Goal: Task Accomplishment & Management: Complete application form

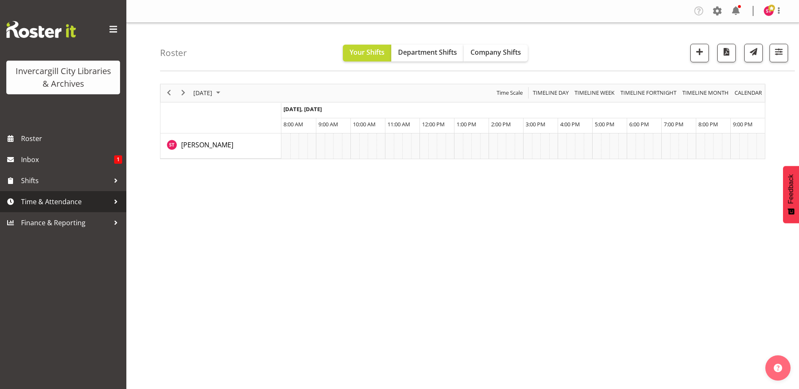
click at [56, 202] on span "Time & Attendance" at bounding box center [65, 201] width 88 height 13
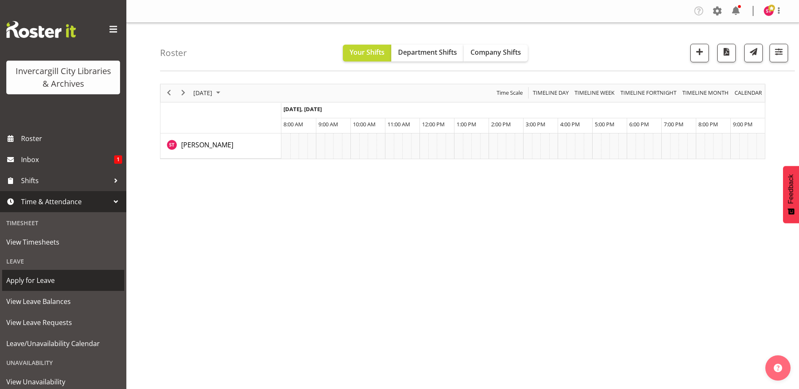
click at [42, 283] on span "Apply for Leave" at bounding box center [63, 280] width 114 height 13
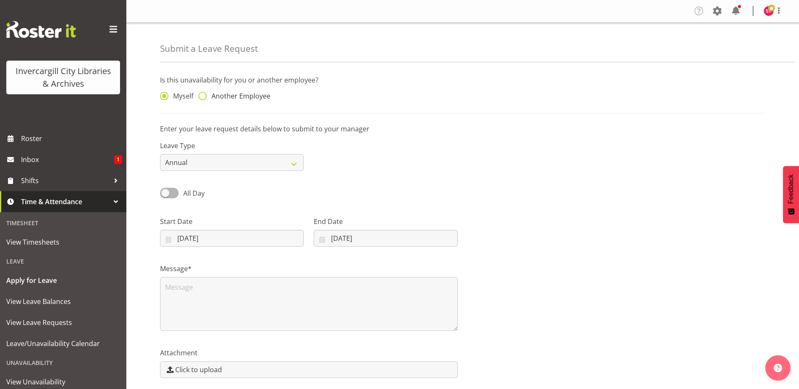
click at [233, 96] on span "Another Employee" at bounding box center [239, 96] width 64 height 8
click at [204, 96] on input "Another Employee" at bounding box center [200, 95] width 5 height 5
radio input "true"
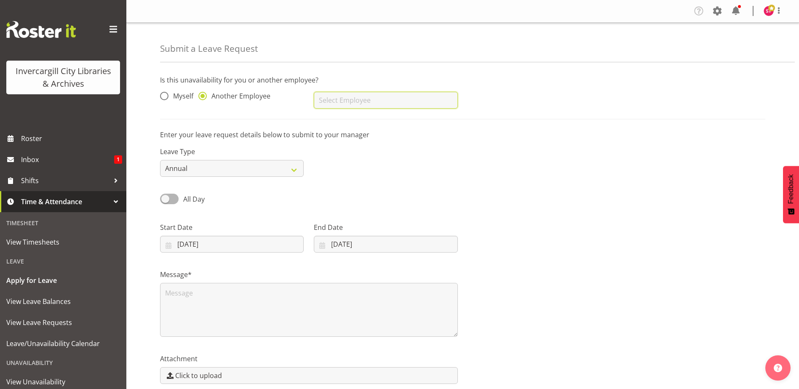
click at [349, 104] on input "text" at bounding box center [386, 100] width 144 height 17
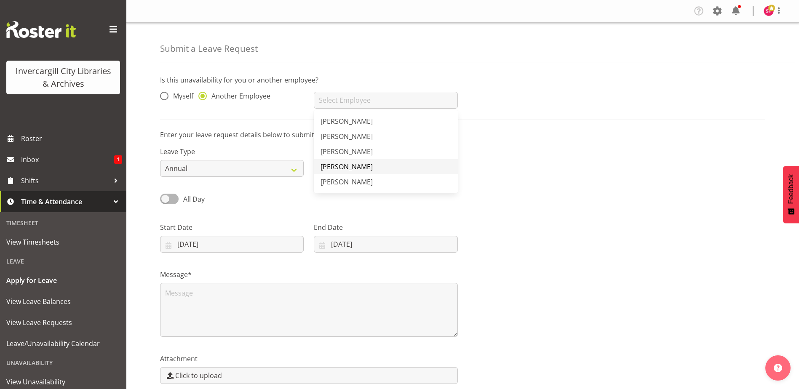
click at [358, 165] on span "[PERSON_NAME]" at bounding box center [346, 166] width 52 height 9
type input "[PERSON_NAME]"
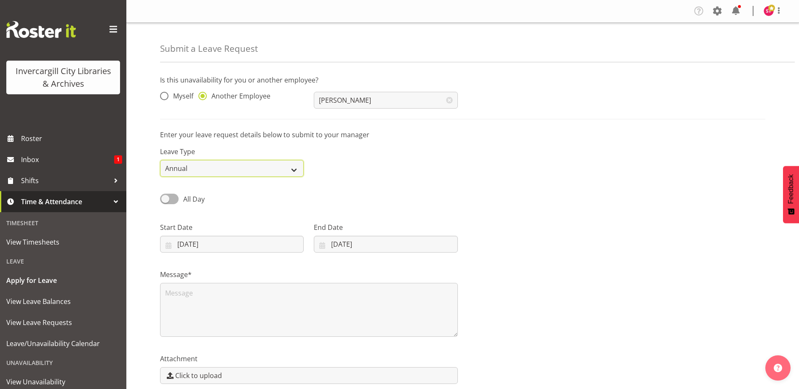
click at [299, 170] on select "Annual Sick Leave Without Pay Bereavement Domestic Violence Parental Jury Servi…" at bounding box center [232, 168] width 144 height 17
click at [434, 203] on div "All Day Single Day" at bounding box center [462, 196] width 615 height 29
click at [301, 169] on select "Annual Sick Leave Without Pay Bereavement Domestic Violence Parental Jury Servi…" at bounding box center [232, 168] width 144 height 17
click at [418, 191] on div "All Day Single Day" at bounding box center [462, 196] width 615 height 29
click at [289, 166] on select "Annual Sick Leave Without Pay Bereavement Domestic Violence Parental Jury Servi…" at bounding box center [232, 168] width 144 height 17
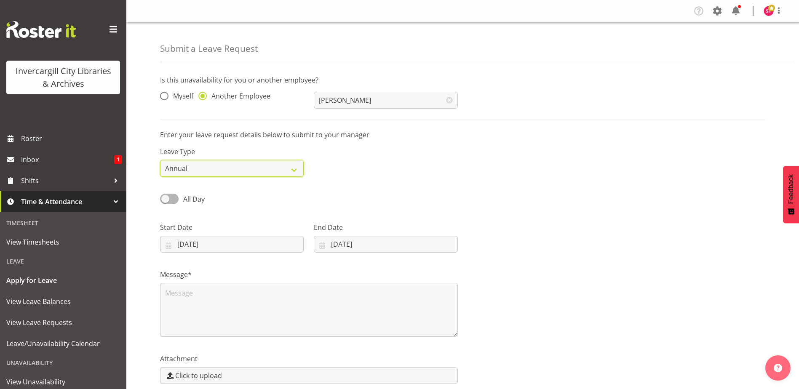
select select "Other"
click at [160, 160] on select "Annual Sick Leave Without Pay Bereavement Domestic Violence Parental Jury Servi…" at bounding box center [232, 168] width 144 height 17
click at [175, 199] on span at bounding box center [169, 199] width 19 height 11
click at [165, 199] on input "All Day" at bounding box center [162, 198] width 5 height 5
click at [160, 195] on label "Part Day" at bounding box center [185, 199] width 51 height 11
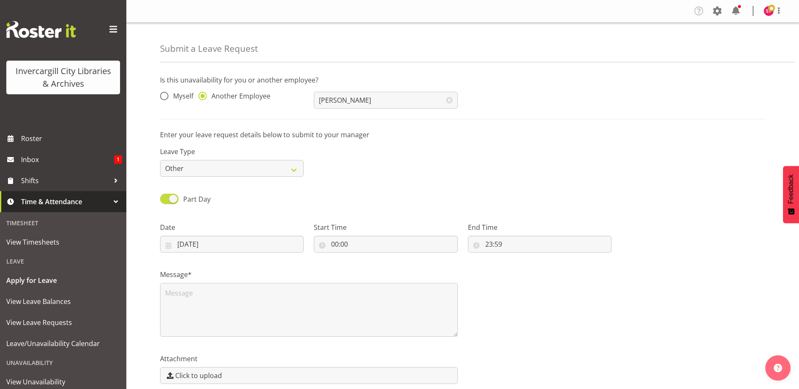
click at [160, 196] on input "Part Day" at bounding box center [162, 198] width 5 height 5
checkbox input "false"
click at [251, 246] on input "[DATE]" at bounding box center [232, 244] width 144 height 17
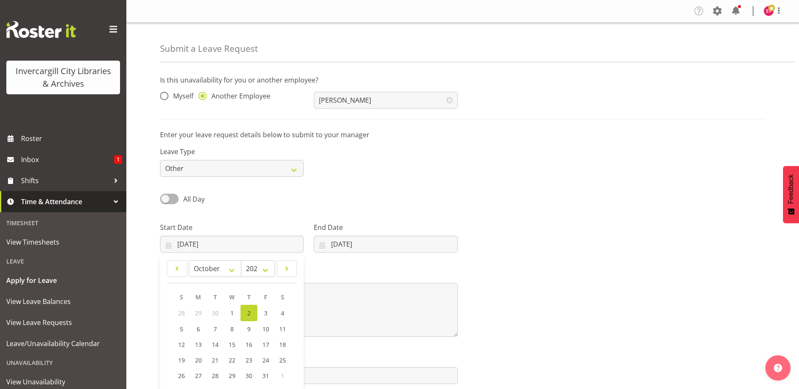
click at [298, 221] on div "Start Date 02/10/2025 January February March April May June July August Septemb…" at bounding box center [232, 234] width 154 height 47
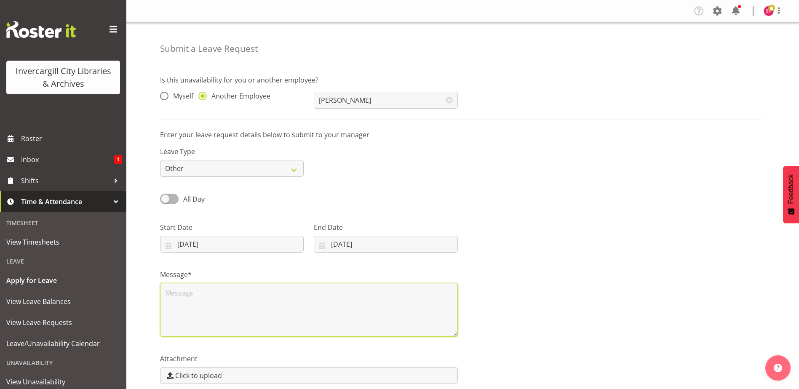
click at [295, 298] on textarea at bounding box center [309, 310] width 298 height 54
click at [315, 289] on textarea at bounding box center [309, 310] width 298 height 54
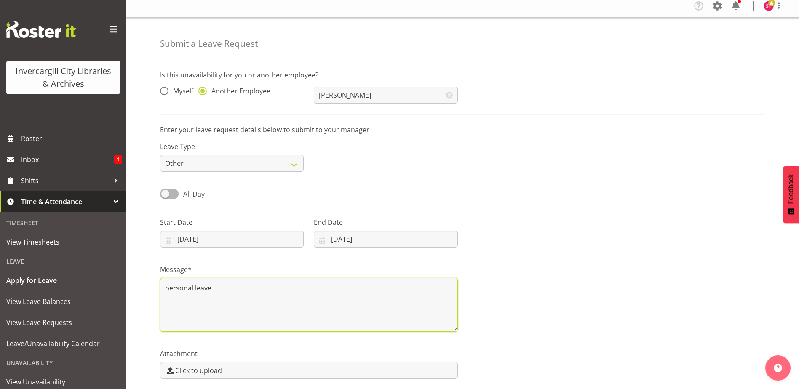
scroll to position [38, 0]
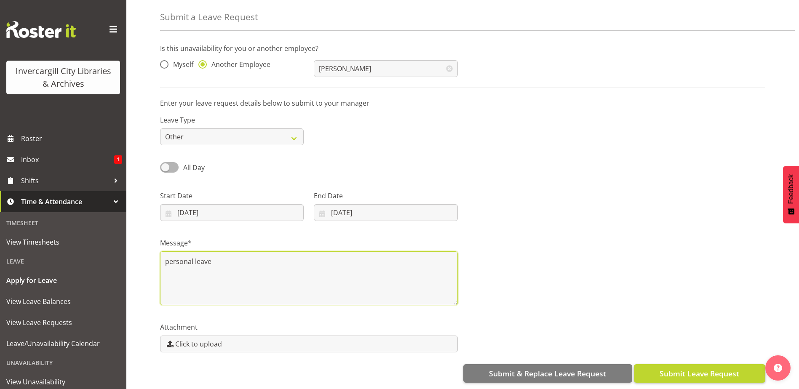
type textarea "personal leave"
click at [701, 368] on span "Submit Leave Request" at bounding box center [699, 373] width 80 height 11
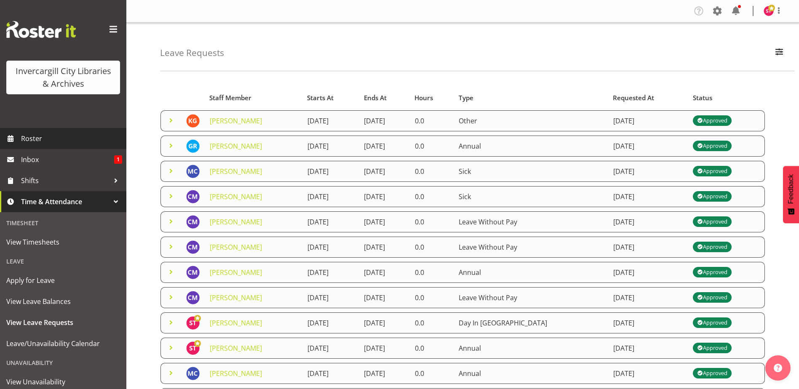
click at [79, 135] on span "Roster" at bounding box center [71, 138] width 101 height 13
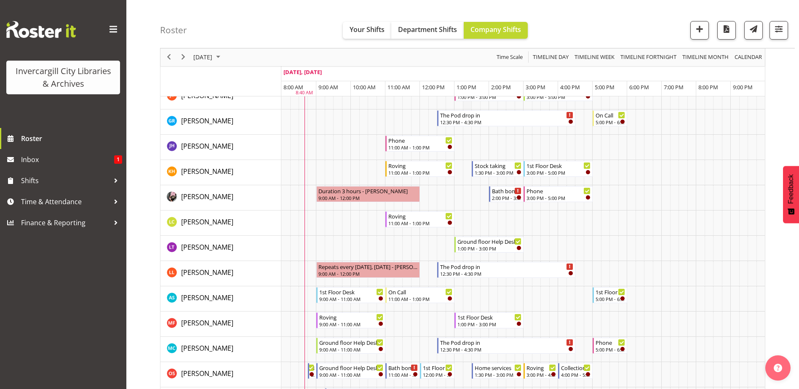
scroll to position [253, 0]
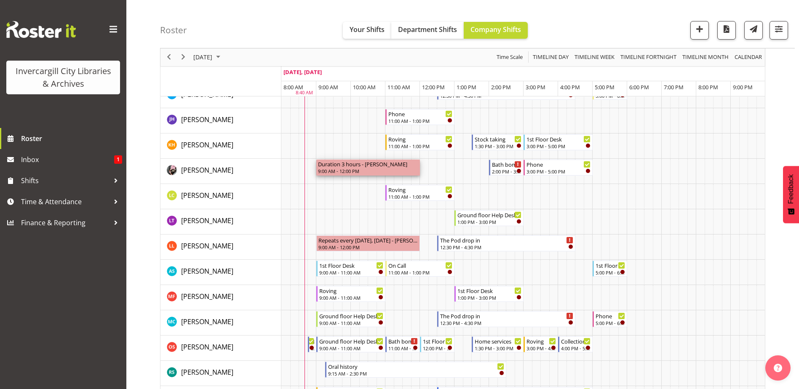
click at [360, 165] on div "Duration 3 hours - Keyu Chen" at bounding box center [368, 164] width 100 height 8
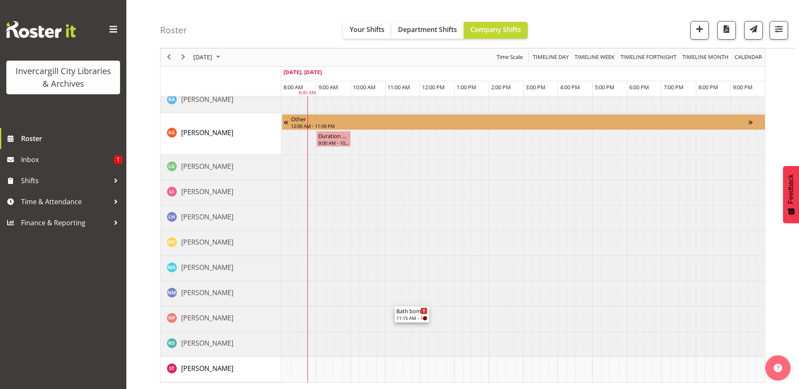
scroll to position [801, 0]
drag, startPoint x: 400, startPoint y: 139, endPoint x: 409, endPoint y: 369, distance: 230.5
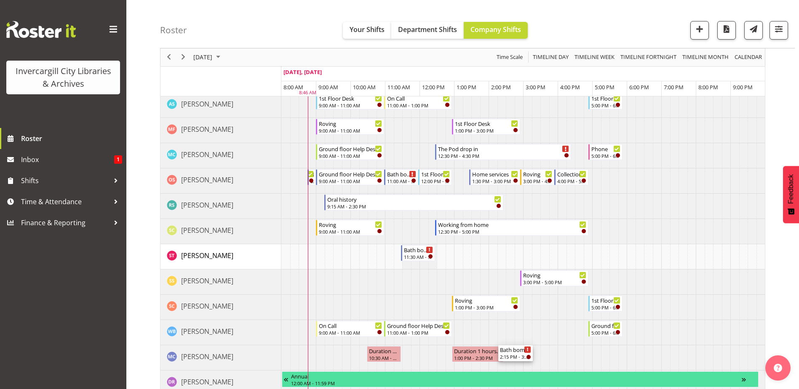
scroll to position [463, 0]
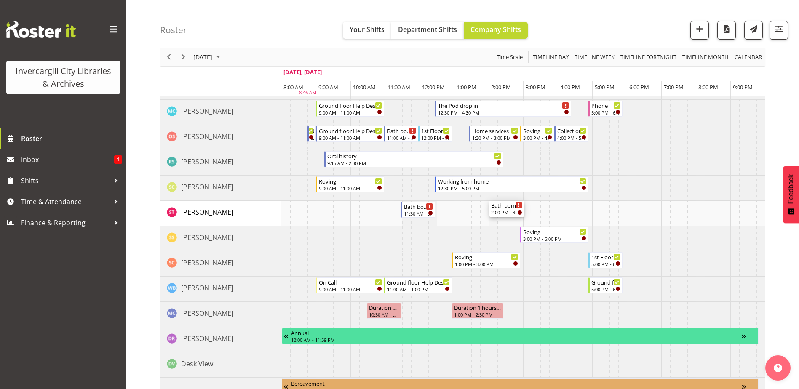
drag, startPoint x: 498, startPoint y: 143, endPoint x: 496, endPoint y: 218, distance: 75.4
click at [496, 218] on div "Bath bombs 2:00 PM - 3:00 PM Phone 9:00 AM - 11:00 AM 1st Floor Desk 11:00 AM -…" at bounding box center [522, 191] width 483 height 1043
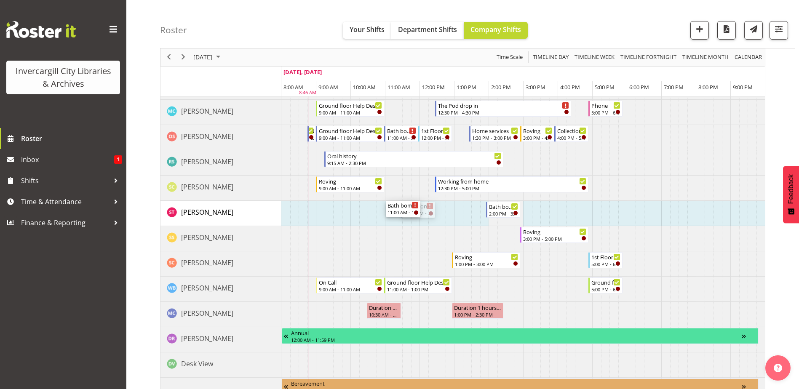
drag, startPoint x: 421, startPoint y: 210, endPoint x: 392, endPoint y: 213, distance: 28.8
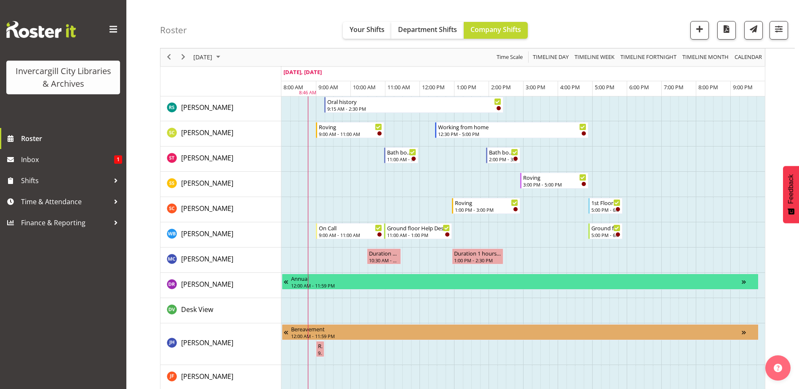
scroll to position [547, 0]
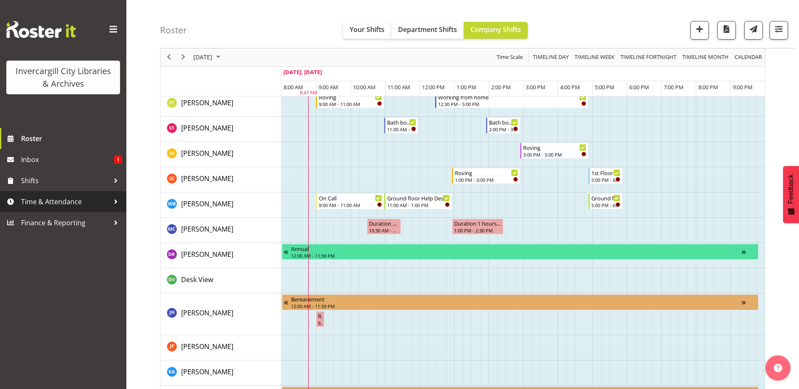
click at [72, 202] on span "Time & Attendance" at bounding box center [65, 201] width 88 height 13
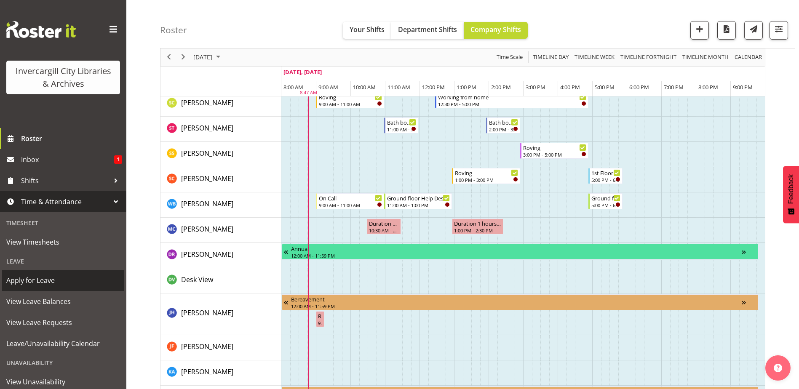
scroll to position [48, 0]
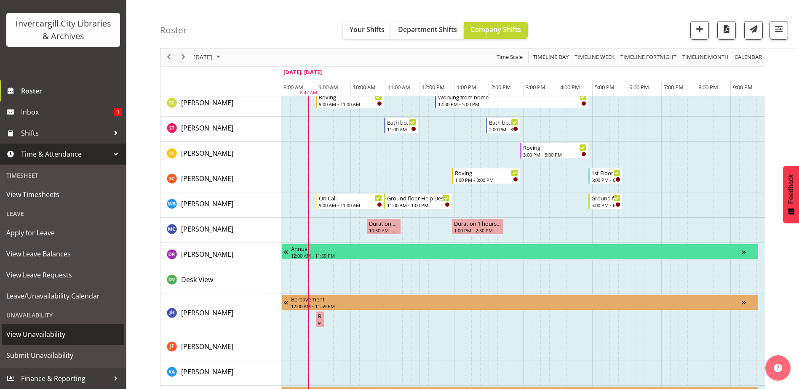
click at [42, 332] on span "View Unavailability" at bounding box center [63, 334] width 114 height 13
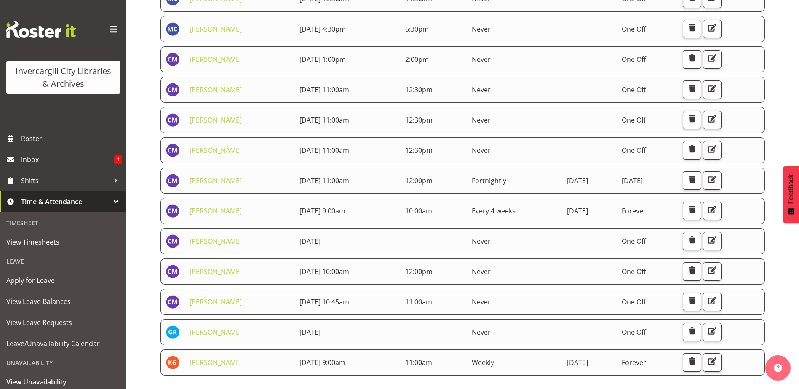
scroll to position [368, 0]
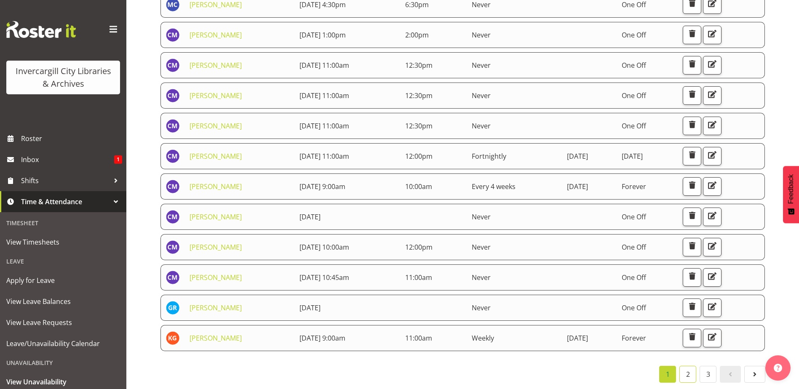
click at [689, 370] on link "2" at bounding box center [687, 374] width 17 height 17
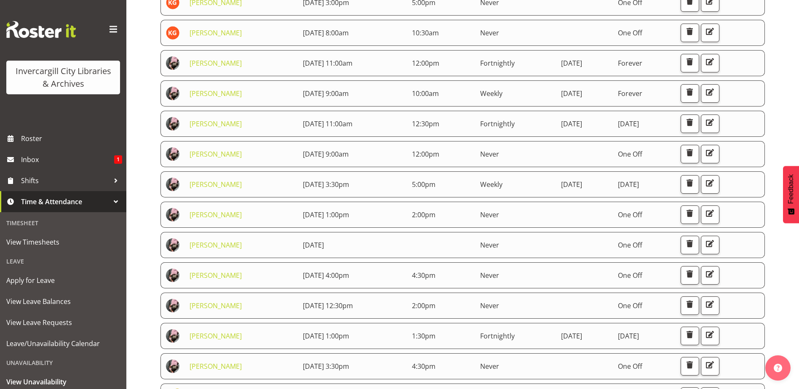
scroll to position [241, 0]
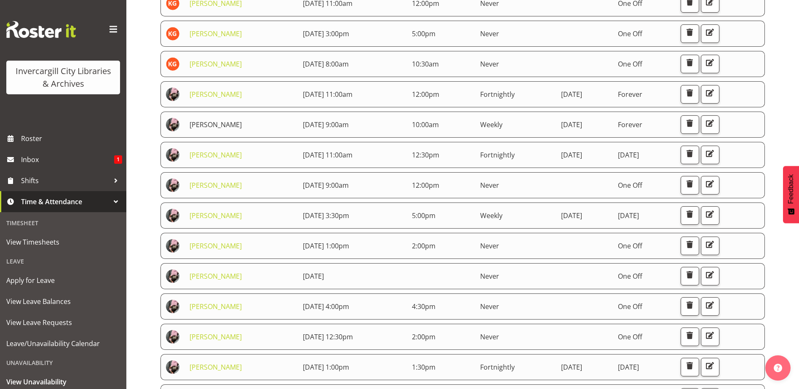
click at [196, 124] on link "[PERSON_NAME]" at bounding box center [215, 124] width 52 height 9
click at [336, 189] on span "[DATE] 9:00am" at bounding box center [326, 185] width 46 height 9
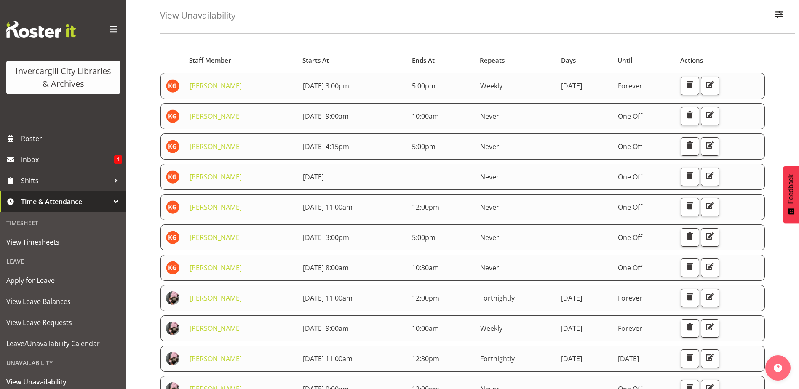
scroll to position [0, 0]
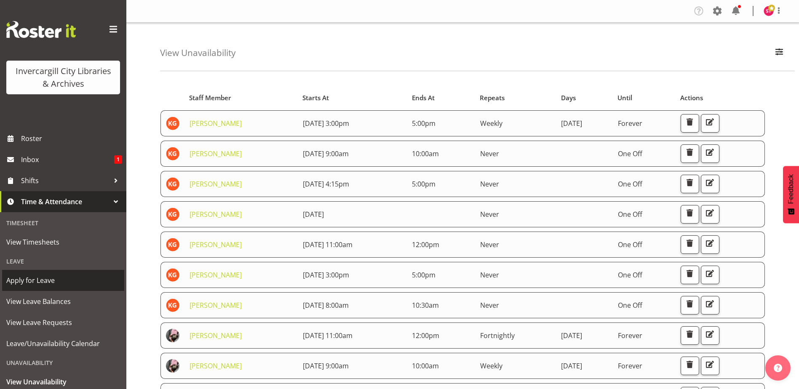
click at [77, 286] on span "Apply for Leave" at bounding box center [63, 280] width 114 height 13
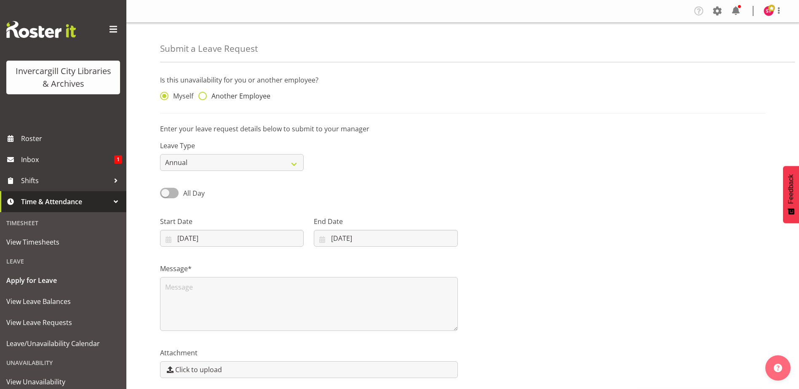
click at [206, 94] on span at bounding box center [202, 96] width 8 height 8
click at [204, 94] on input "Another Employee" at bounding box center [200, 95] width 5 height 5
radio input "true"
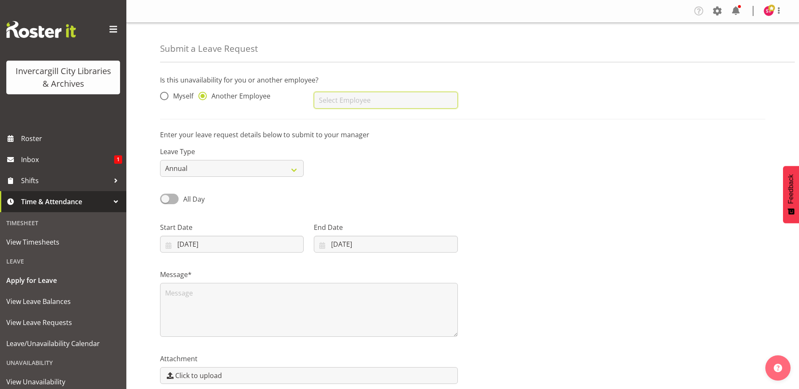
click at [341, 99] on input "text" at bounding box center [386, 100] width 144 height 17
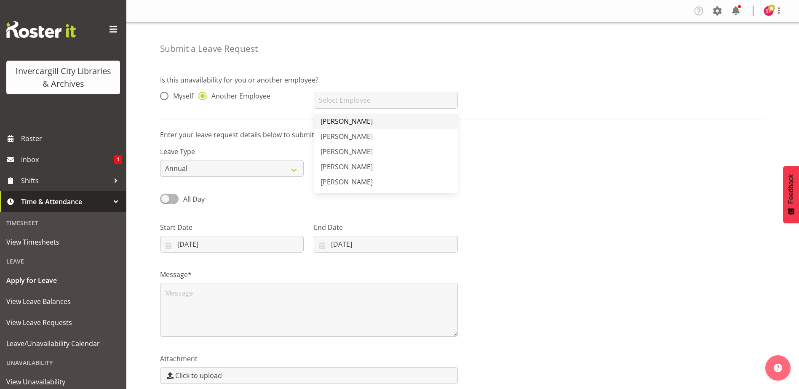
click at [349, 119] on span "[PERSON_NAME]" at bounding box center [346, 121] width 52 height 9
type input "[PERSON_NAME]"
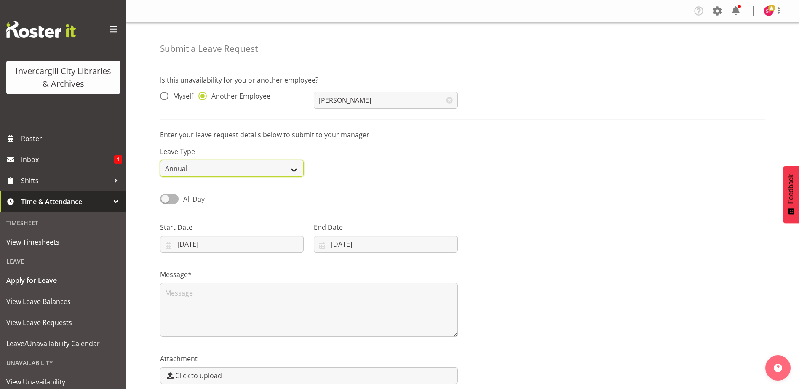
click at [301, 173] on select "Annual Sick Leave Without Pay Bereavement Domestic Violence Parental Jury Servi…" at bounding box center [232, 168] width 144 height 17
select select "Bereavement"
click at [160, 160] on select "Annual Sick Leave Without Pay Bereavement Domestic Violence Parental Jury Servi…" at bounding box center [232, 168] width 144 height 17
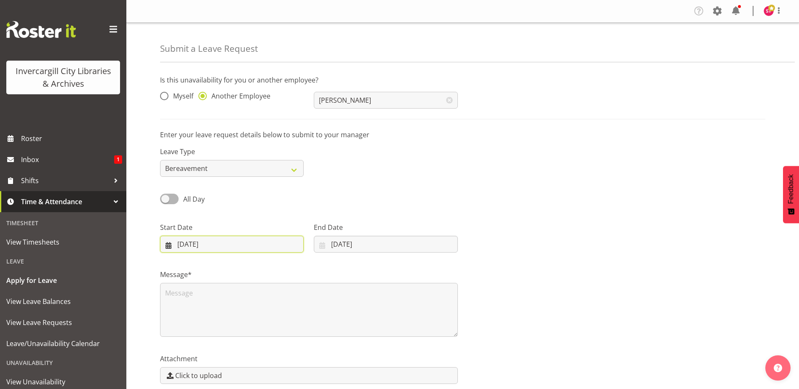
click at [258, 242] on input "[DATE]" at bounding box center [232, 244] width 144 height 17
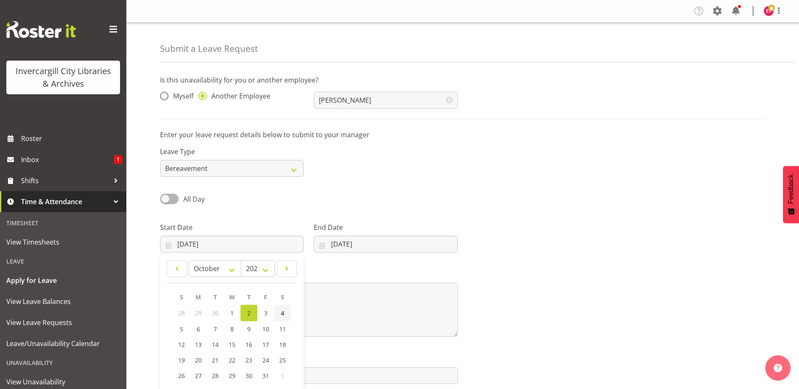
click at [281, 313] on span "4" at bounding box center [282, 313] width 3 height 8
type input "[DATE]"
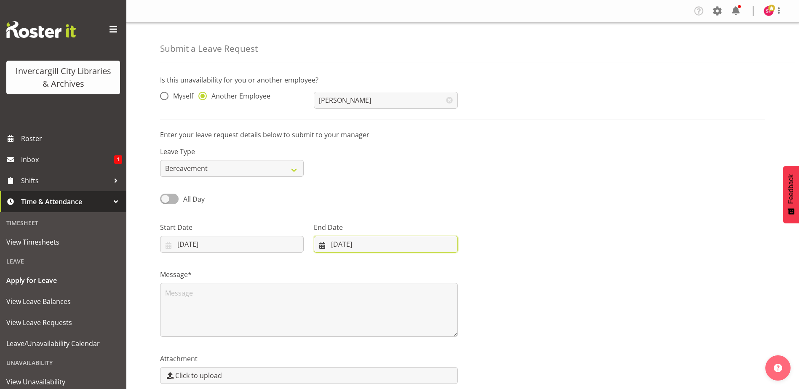
click at [348, 241] on input "[DATE]" at bounding box center [386, 244] width 144 height 17
click at [429, 313] on link "4" at bounding box center [431, 313] width 17 height 16
type input "[DATE]"
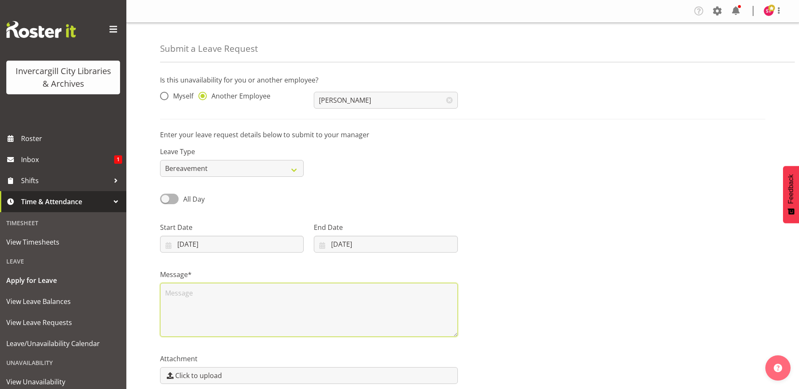
click at [259, 301] on textarea at bounding box center [309, 310] width 298 height 54
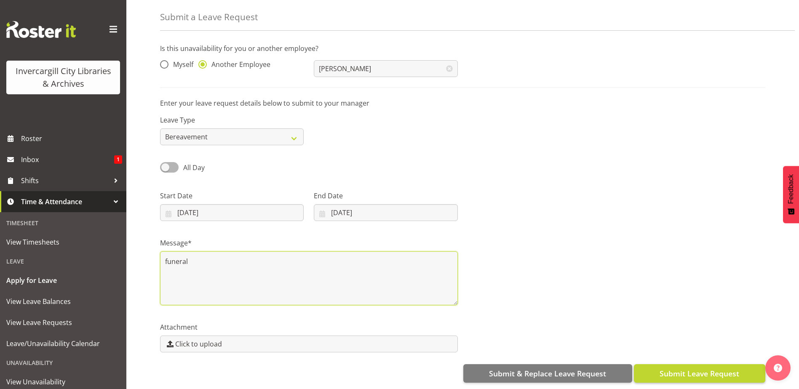
type textarea "funeral"
click at [696, 370] on span "Submit Leave Request" at bounding box center [699, 373] width 80 height 11
